Goal: Information Seeking & Learning: Learn about a topic

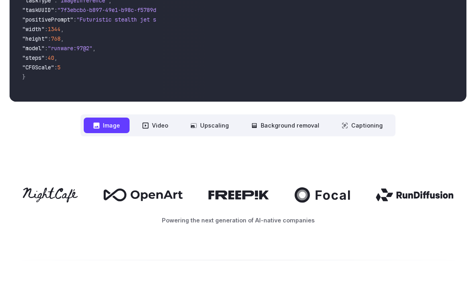
scroll to position [293, 0]
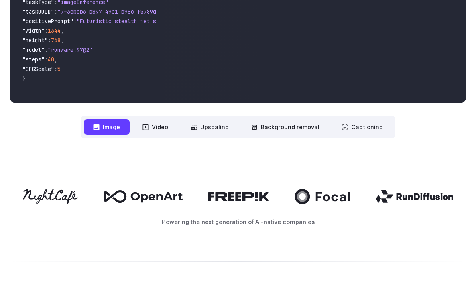
click at [306, 124] on button "Background removal" at bounding box center [285, 127] width 87 height 16
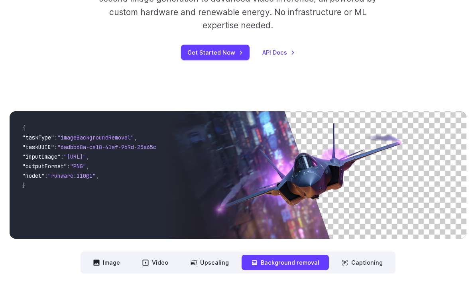
scroll to position [158, 0]
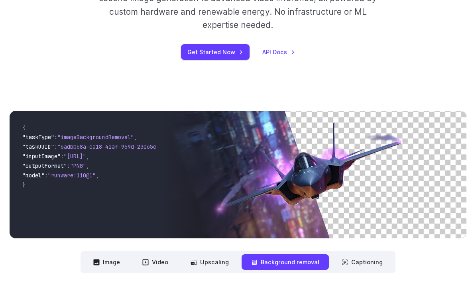
click at [281, 209] on img at bounding box center [315, 175] width 304 height 128
click at [369, 265] on button "Captioning" at bounding box center [362, 262] width 60 height 16
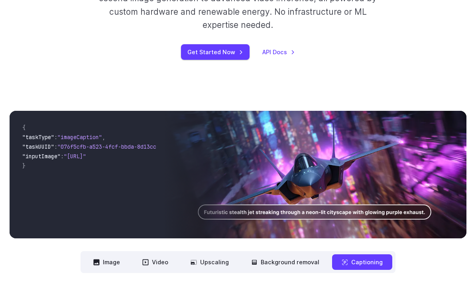
click at [292, 259] on button "Background removal" at bounding box center [285, 262] width 87 height 16
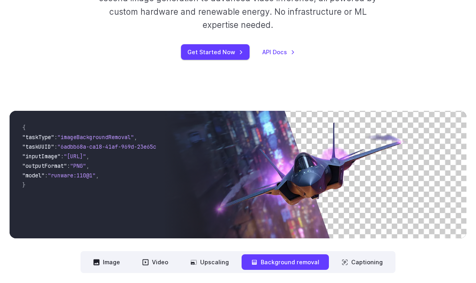
click at [220, 265] on button "Upscaling" at bounding box center [209, 262] width 57 height 16
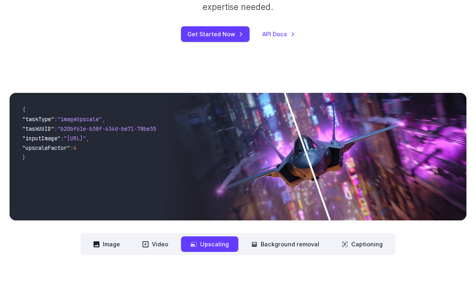
scroll to position [176, 0]
click at [160, 246] on button "Video" at bounding box center [155, 244] width 45 height 16
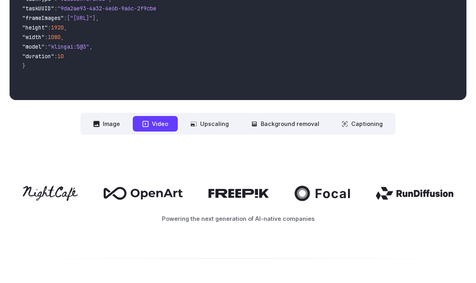
click at [114, 124] on button "Image" at bounding box center [107, 124] width 46 height 16
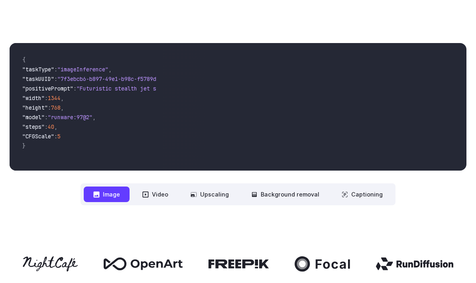
scroll to position [219, 0]
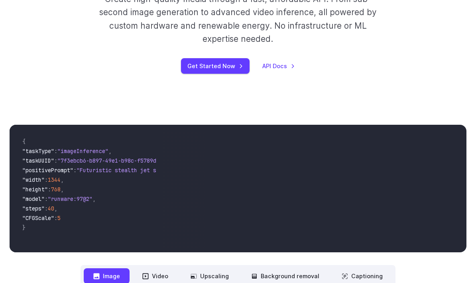
click at [223, 204] on video at bounding box center [315, 189] width 304 height 128
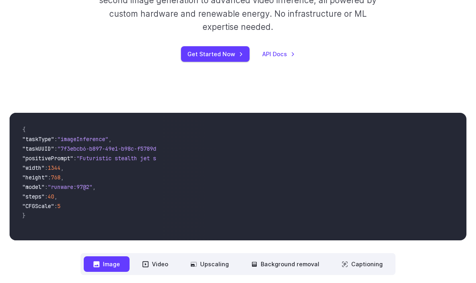
click at [320, 186] on video at bounding box center [315, 177] width 304 height 128
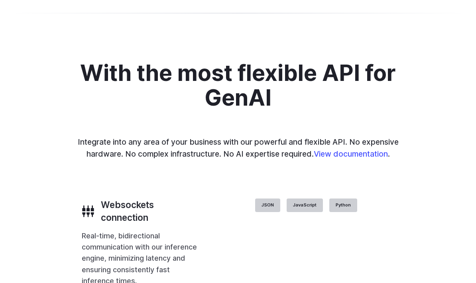
scroll to position [1619, 0]
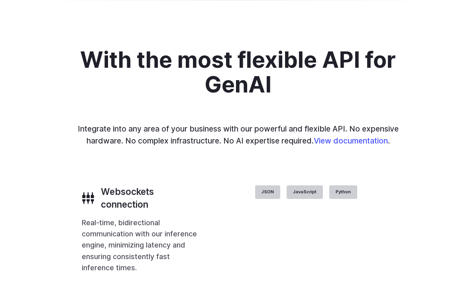
click at [0, 0] on img at bounding box center [0, 0] width 0 height 0
click at [0, 0] on button "Go to 4 of 4" at bounding box center [0, 0] width 0 height 0
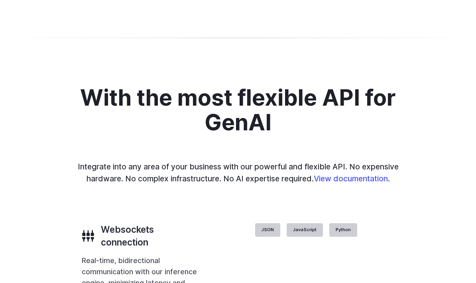
scroll to position [1579, 0]
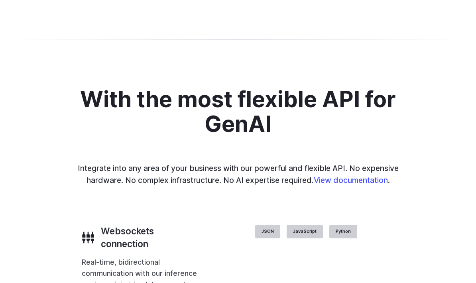
click at [0, 0] on button "Go to 3 of 4" at bounding box center [0, 0] width 0 height 0
click at [0, 0] on button "Go to 2 of 4" at bounding box center [0, 0] width 0 height 0
click at [0, 0] on div at bounding box center [0, 0] width 0 height 0
click at [0, 0] on button "Go to 1 of 4" at bounding box center [0, 0] width 0 height 0
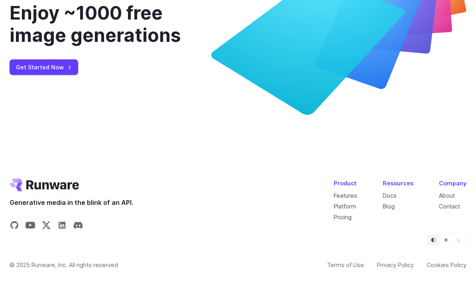
scroll to position [3022, 0]
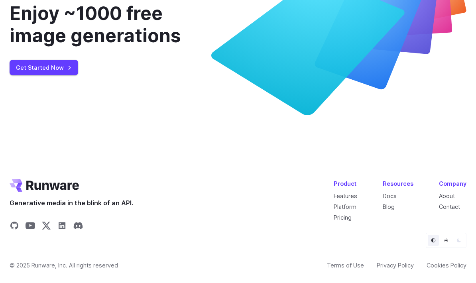
click at [352, 221] on link "Pricing" at bounding box center [343, 217] width 18 height 7
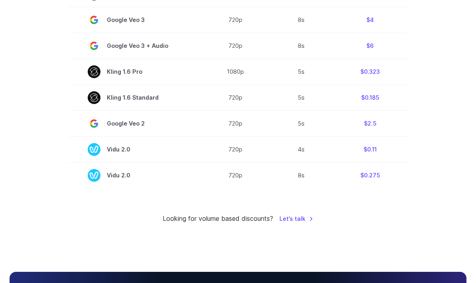
scroll to position [625, 0]
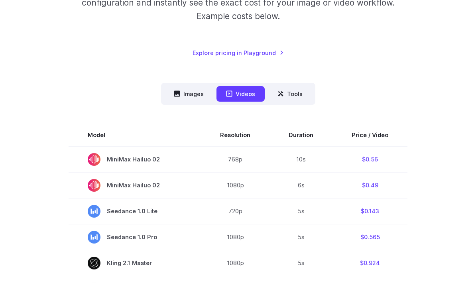
click at [190, 92] on button "Images" at bounding box center [188, 95] width 49 height 16
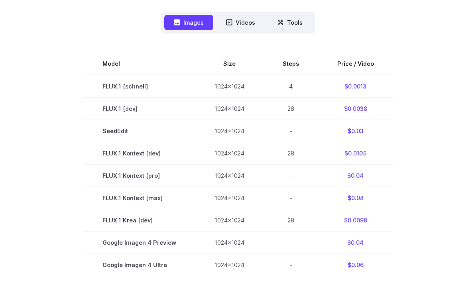
scroll to position [215, 0]
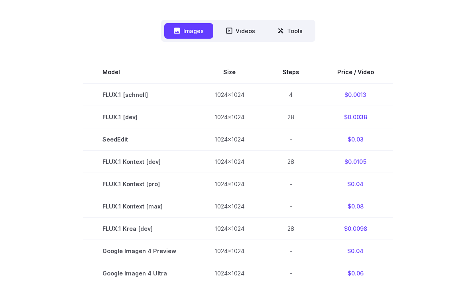
click at [362, 70] on th "Price / Video" at bounding box center [355, 72] width 75 height 22
click at [365, 71] on th "Price / Video" at bounding box center [355, 72] width 75 height 22
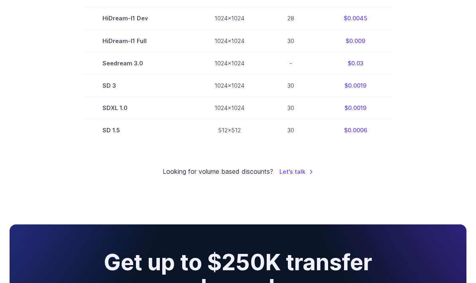
scroll to position [514, 0]
